Goal: Information Seeking & Learning: Learn about a topic

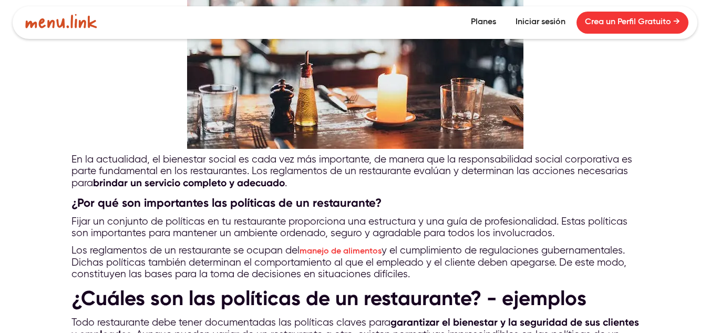
scroll to position [683, 0]
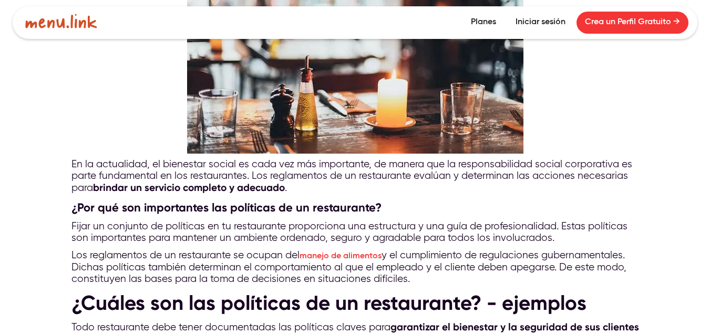
drag, startPoint x: 73, startPoint y: 163, endPoint x: 523, endPoint y: 281, distance: 464.6
copy div "En la actualidad, el bienestar social es cada vez más importante, de manera que…"
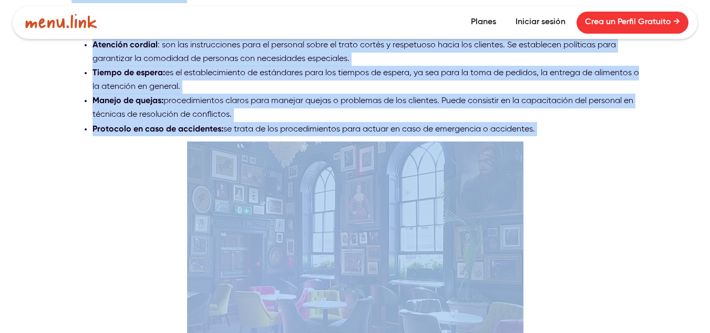
scroll to position [1419, 0]
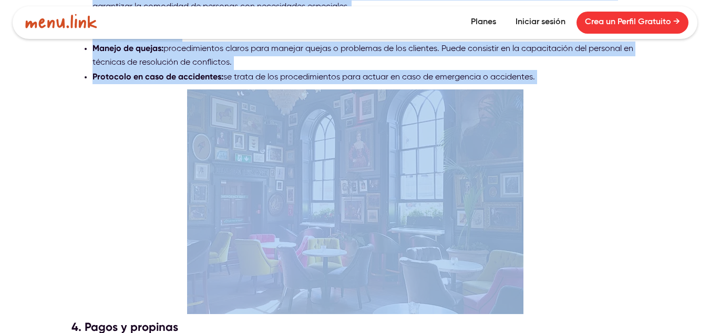
drag, startPoint x: 69, startPoint y: 95, endPoint x: 551, endPoint y: 58, distance: 483.9
click at [551, 58] on div "Las políticas de un restaurante garantizan la eficiencia, seguridad y el bienes…" at bounding box center [355, 12] width 710 height 2055
copy div "¿Loremi dol sit ametconse ad el seddoeiusmo? - temporin Utla etdoloremag aliq e…"
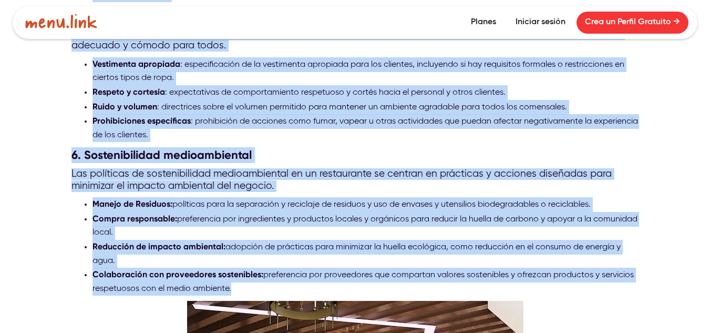
scroll to position [1892, 0]
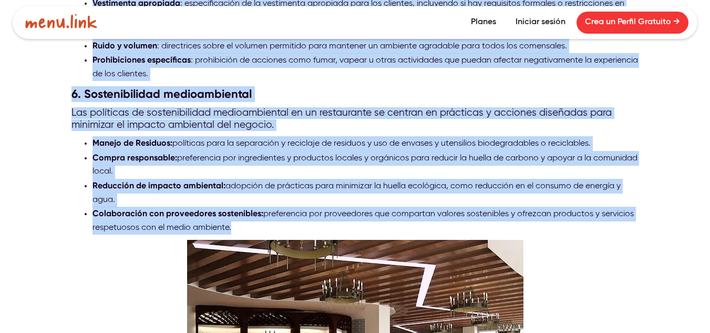
drag, startPoint x: 69, startPoint y: 47, endPoint x: 279, endPoint y: 203, distance: 260.7
copy div "6. Lorem i dolorsit Am consectetu adi elits do eiusmodt inci utl etdolore magna…"
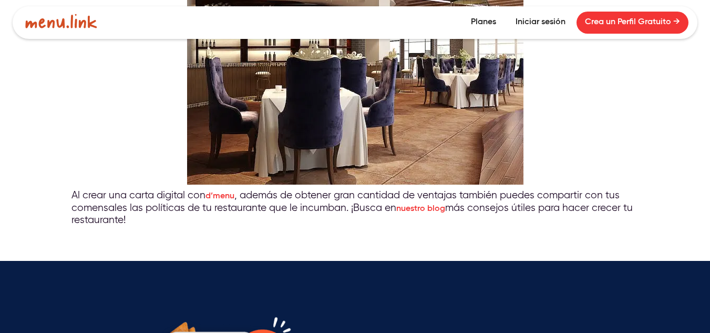
scroll to position [2260, 0]
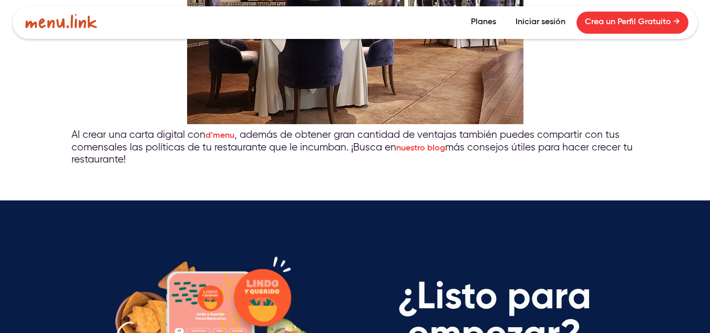
drag, startPoint x: 69, startPoint y: 108, endPoint x: 185, endPoint y: 134, distance: 118.9
